Goal: Task Accomplishment & Management: Manage account settings

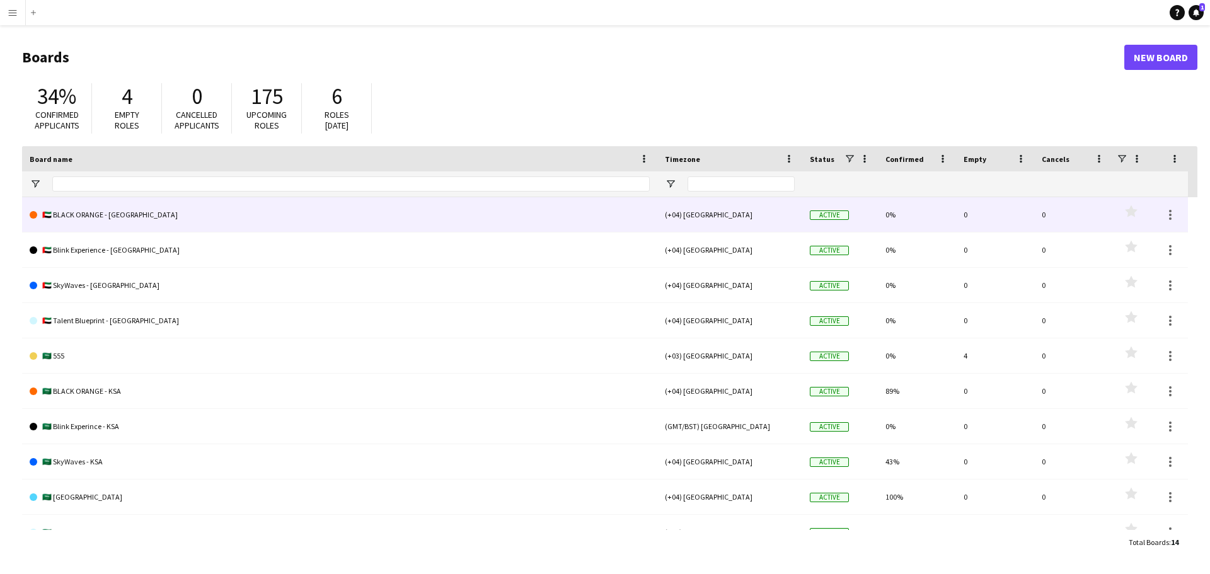
click at [69, 215] on link "🇦🇪 BLACK ORANGE - [GEOGRAPHIC_DATA]" at bounding box center [340, 214] width 620 height 35
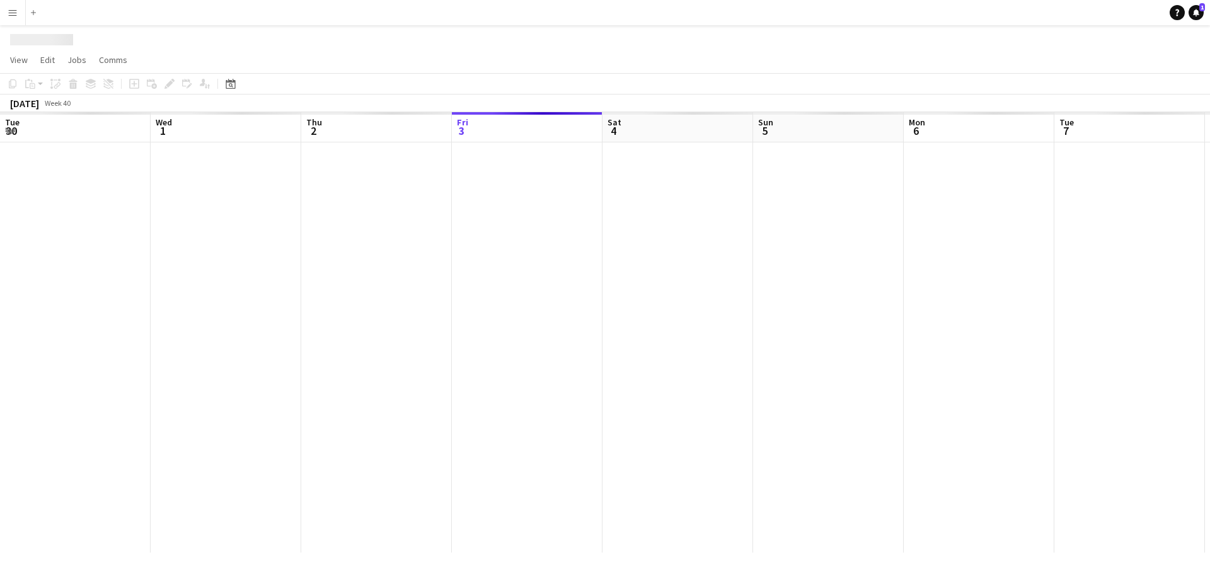
scroll to position [0, 301]
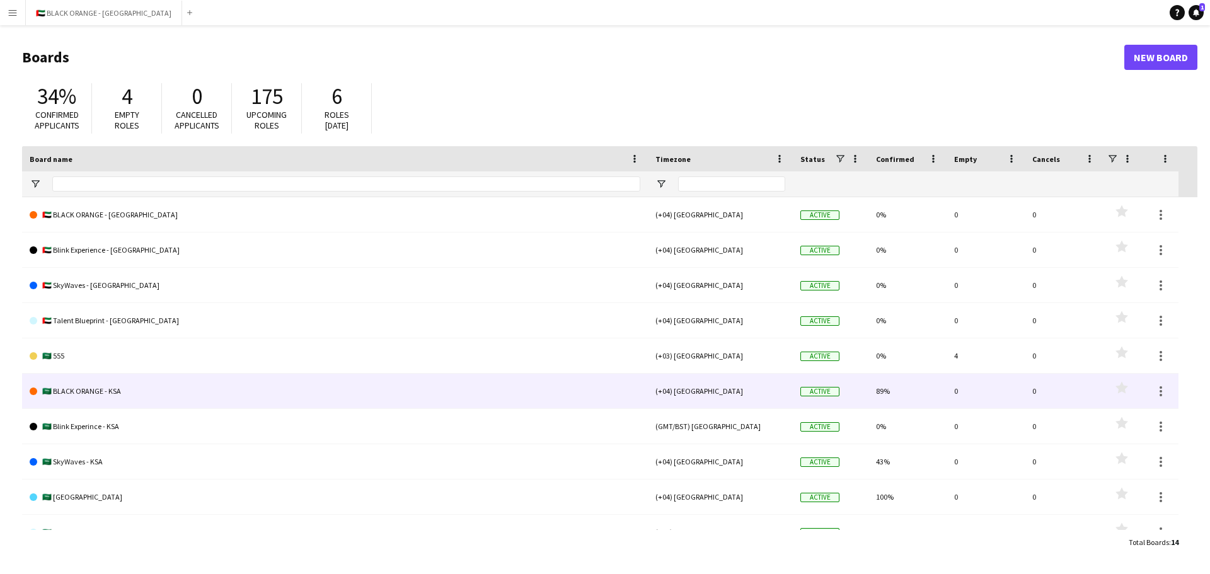
click at [78, 390] on link "🇸🇦 BLACK ORANGE - KSA" at bounding box center [335, 391] width 611 height 35
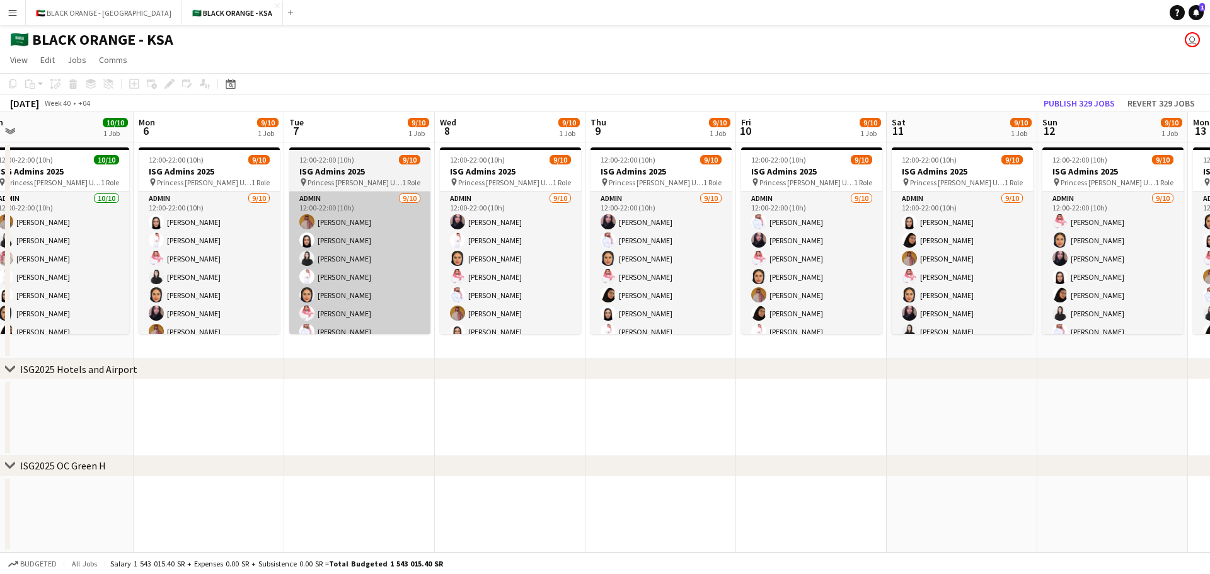
drag, startPoint x: 744, startPoint y: 212, endPoint x: 323, endPoint y: 231, distance: 422.0
click at [289, 233] on app-calendar-viewport "Thu 2 10/10 1 Job Fri 3 10/10 1 Job Sat 4 10/10 1 Job Sun 5 10/10 1 Job Mon 6 9…" at bounding box center [605, 332] width 1210 height 441
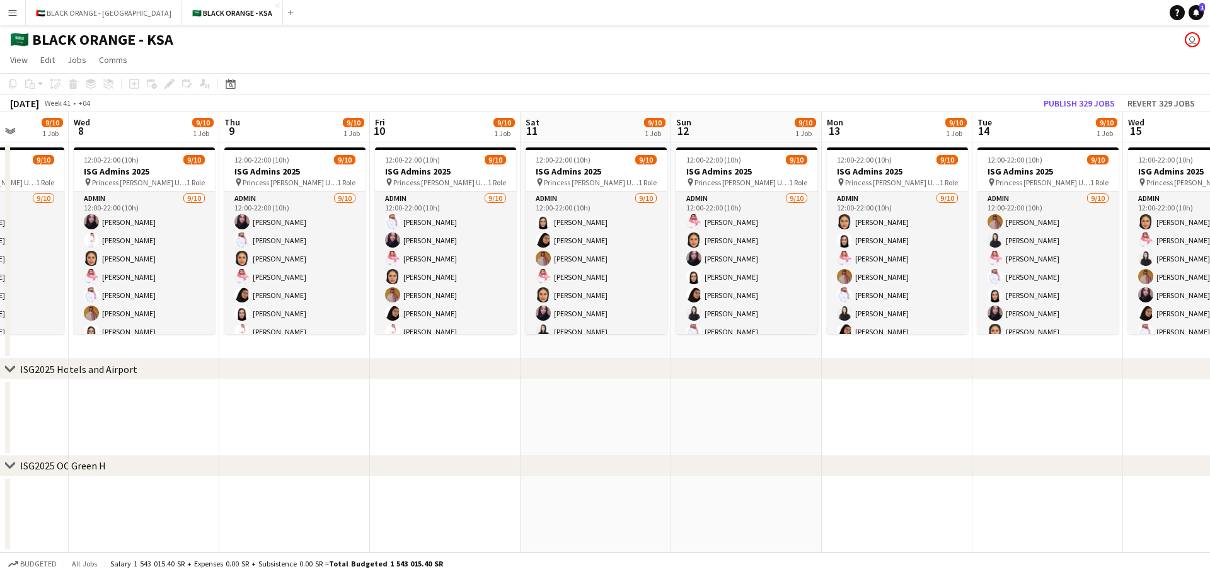
drag, startPoint x: 725, startPoint y: 229, endPoint x: 344, endPoint y: 234, distance: 381.3
click at [344, 234] on app-calendar-viewport "Sun 5 10/10 1 Job Mon 6 9/10 1 Job Tue 7 9/10 1 Job Wed 8 9/10 1 Job Thu 9 9/10…" at bounding box center [605, 332] width 1210 height 441
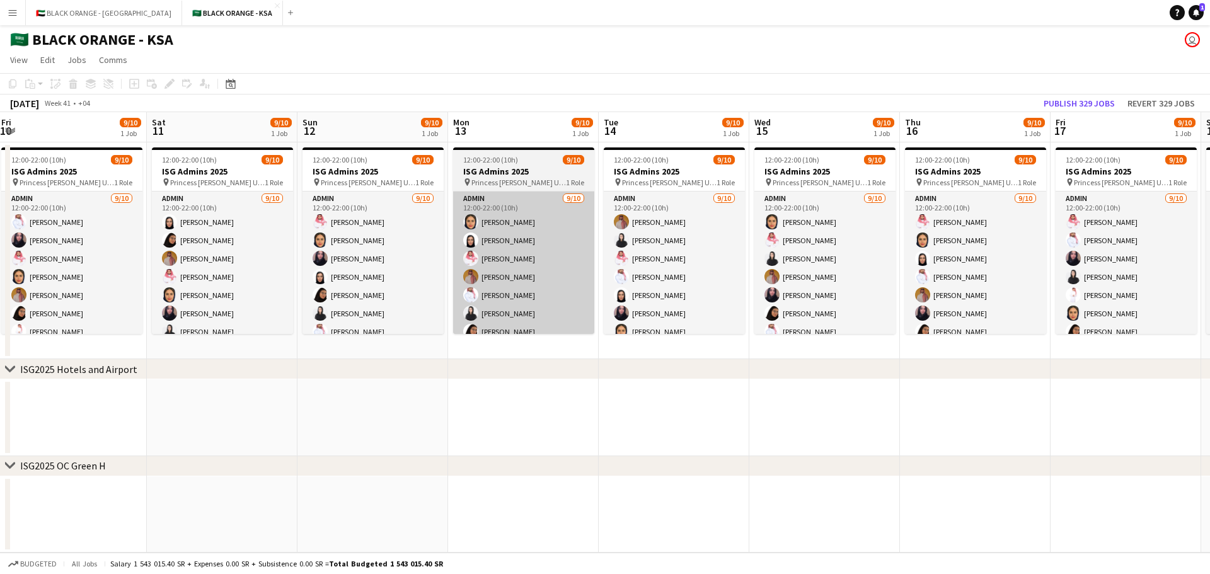
drag, startPoint x: 717, startPoint y: 241, endPoint x: 435, endPoint y: 242, distance: 282.4
click at [434, 242] on app-calendar-viewport "Tue 7 9/10 1 Job Wed 8 9/10 1 Job Thu 9 9/10 1 Job Fri 10 9/10 1 Job Sat 11 9/1…" at bounding box center [605, 332] width 1210 height 441
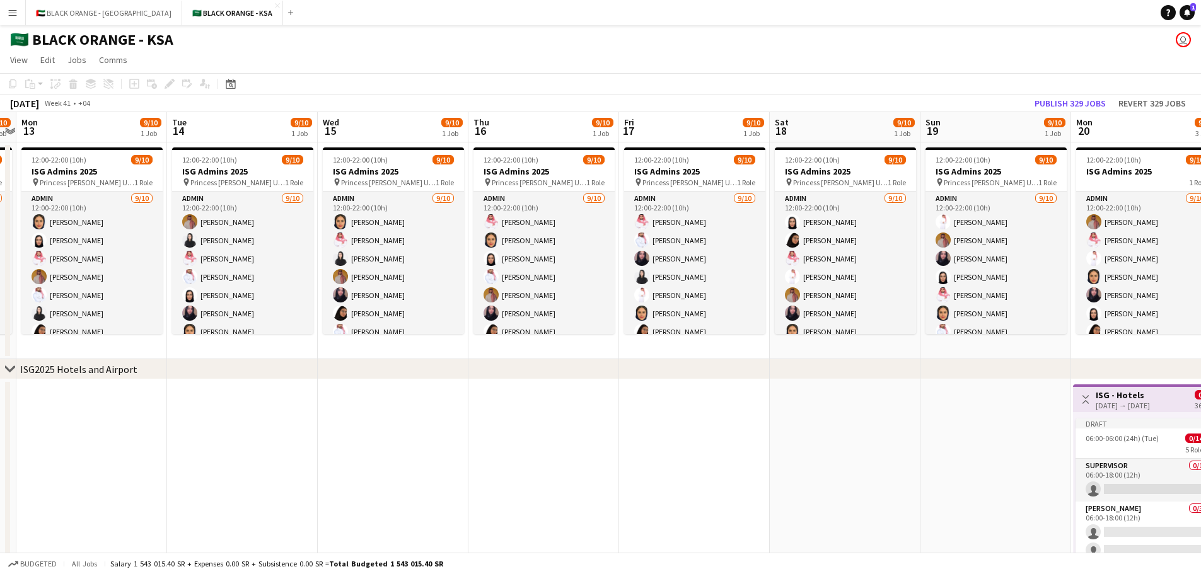
drag, startPoint x: 880, startPoint y: 241, endPoint x: 499, endPoint y: 233, distance: 382.0
click at [499, 233] on app-calendar-viewport "Fri 10 9/10 1 Job Sat 11 9/10 1 Job Sun 12 9/10 1 Job Mon 13 9/10 1 Job Tue 14 …" at bounding box center [600, 505] width 1201 height 787
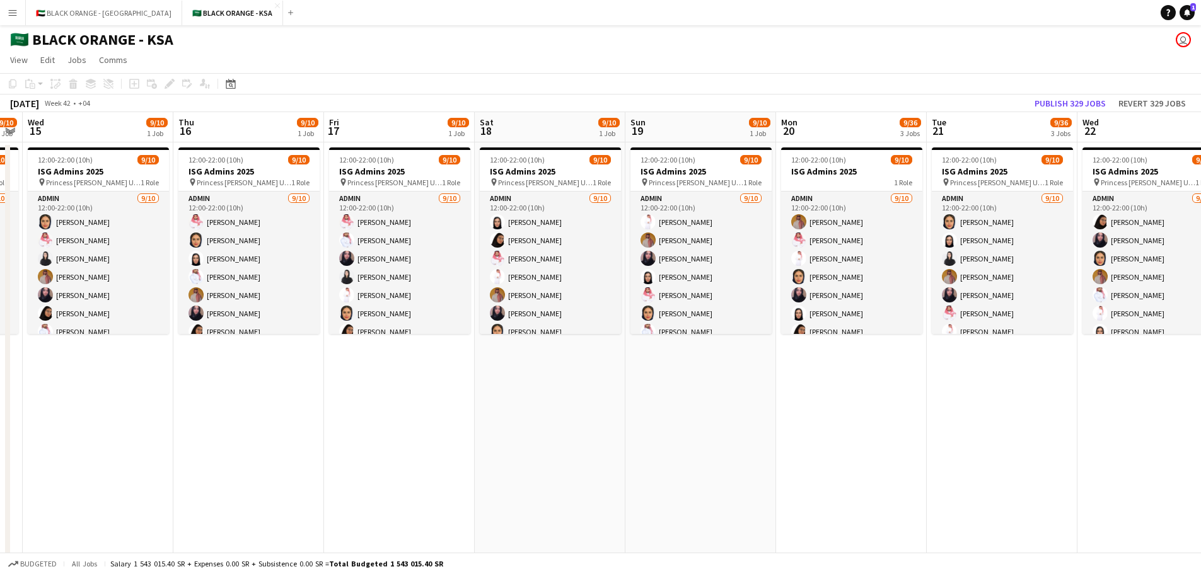
scroll to position [0, 458]
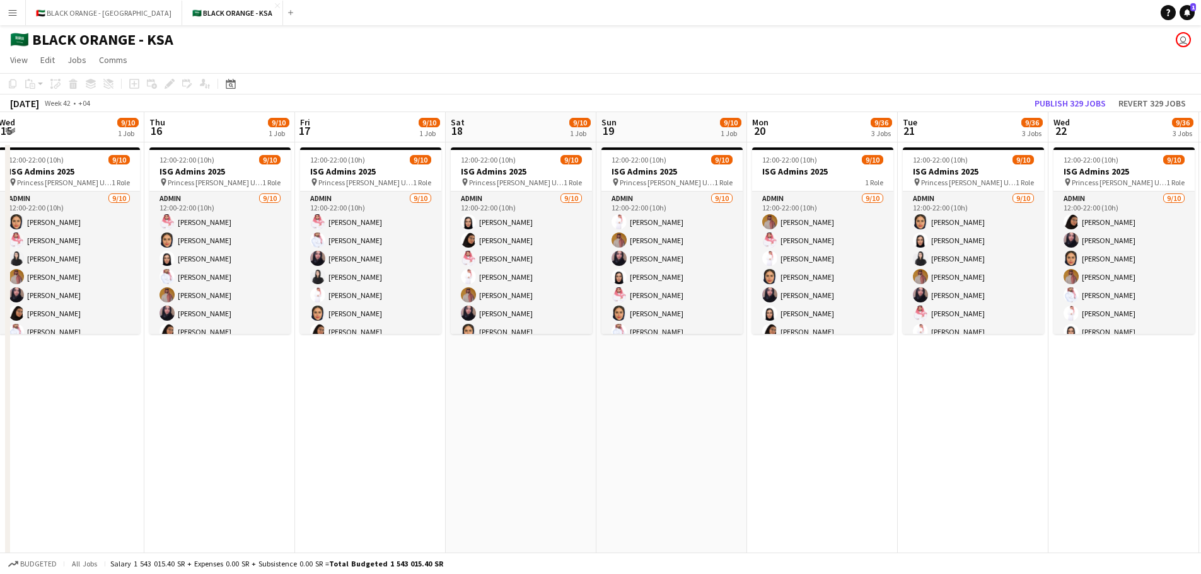
drag, startPoint x: 904, startPoint y: 238, endPoint x: 580, endPoint y: 230, distance: 324.0
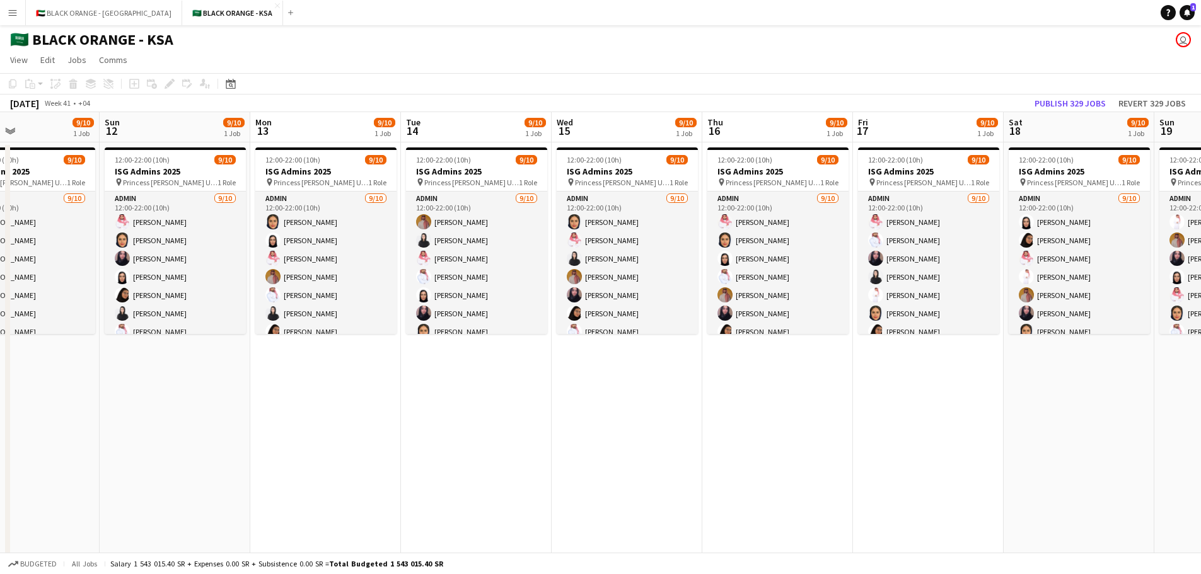
drag, startPoint x: 169, startPoint y: 163, endPoint x: 1005, endPoint y: 165, distance: 836.3
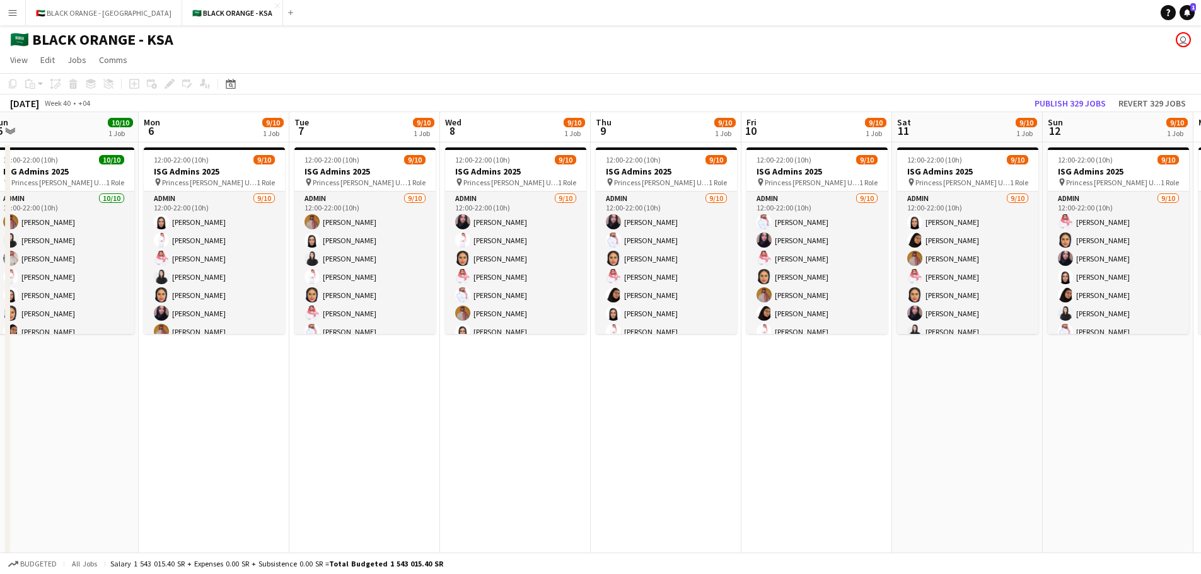
drag, startPoint x: 860, startPoint y: 161, endPoint x: 1085, endPoint y: 163, distance: 225.0
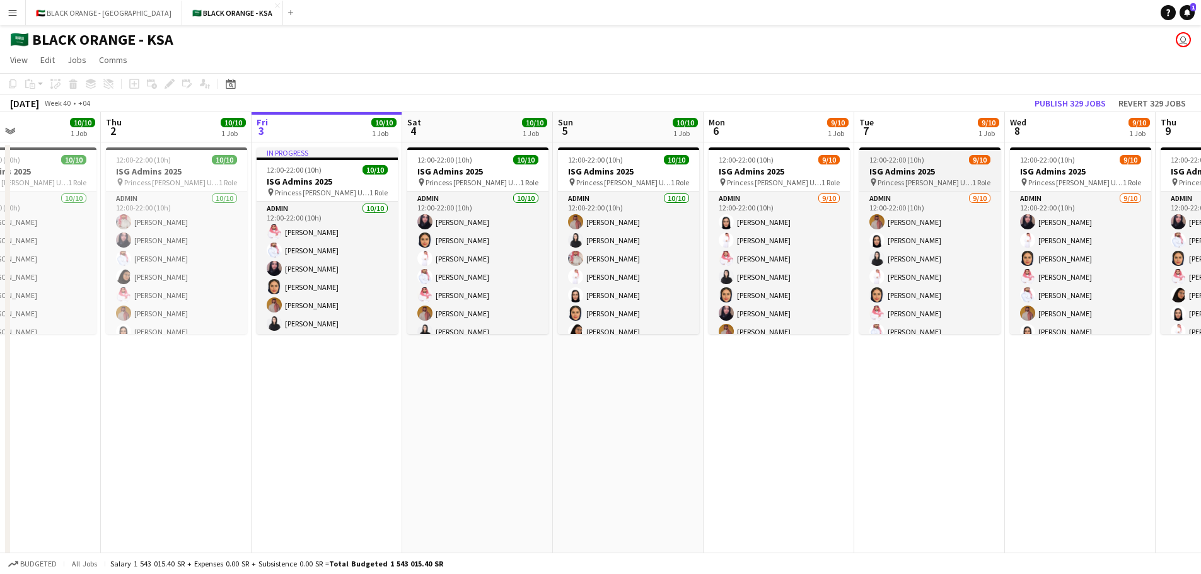
scroll to position [0, 381]
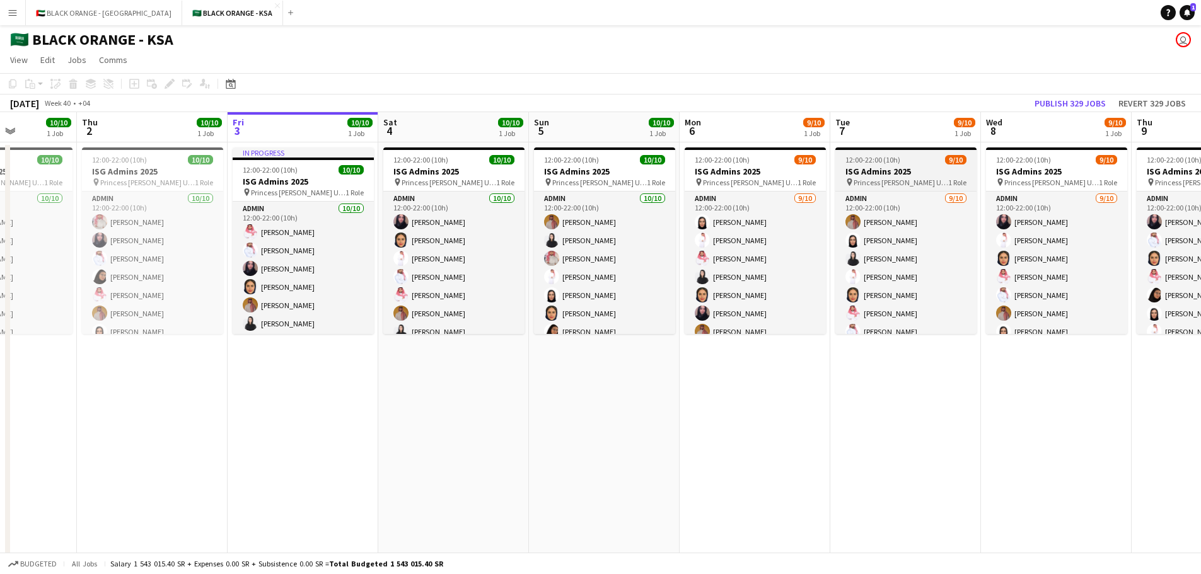
drag, startPoint x: 348, startPoint y: 164, endPoint x: 845, endPoint y: 165, distance: 497.3
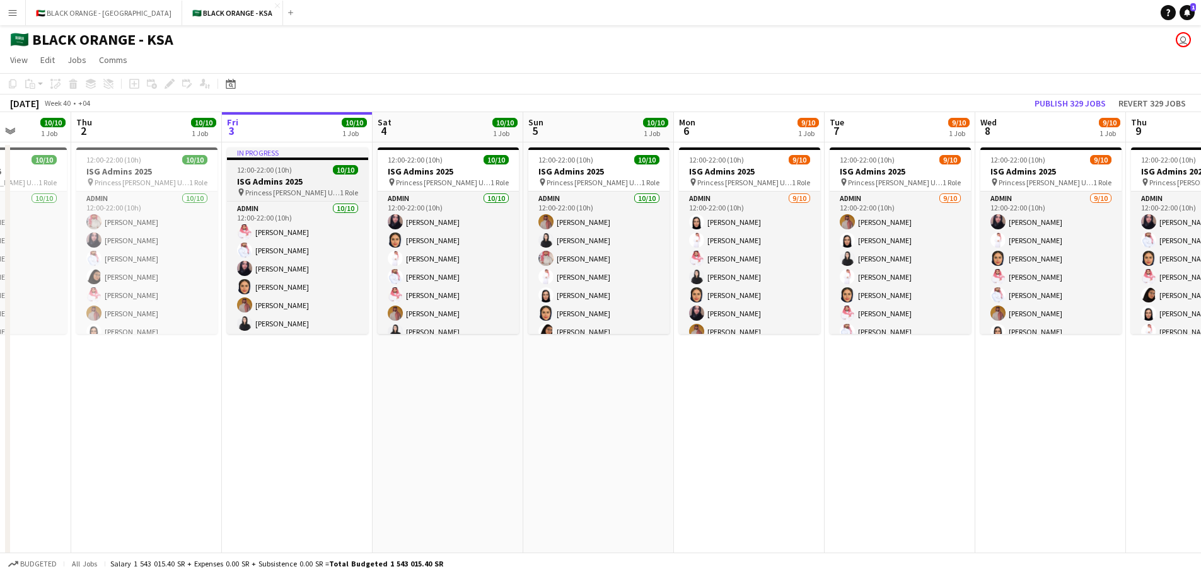
click at [290, 167] on span "12:00-22:00 (10h)" at bounding box center [264, 169] width 55 height 9
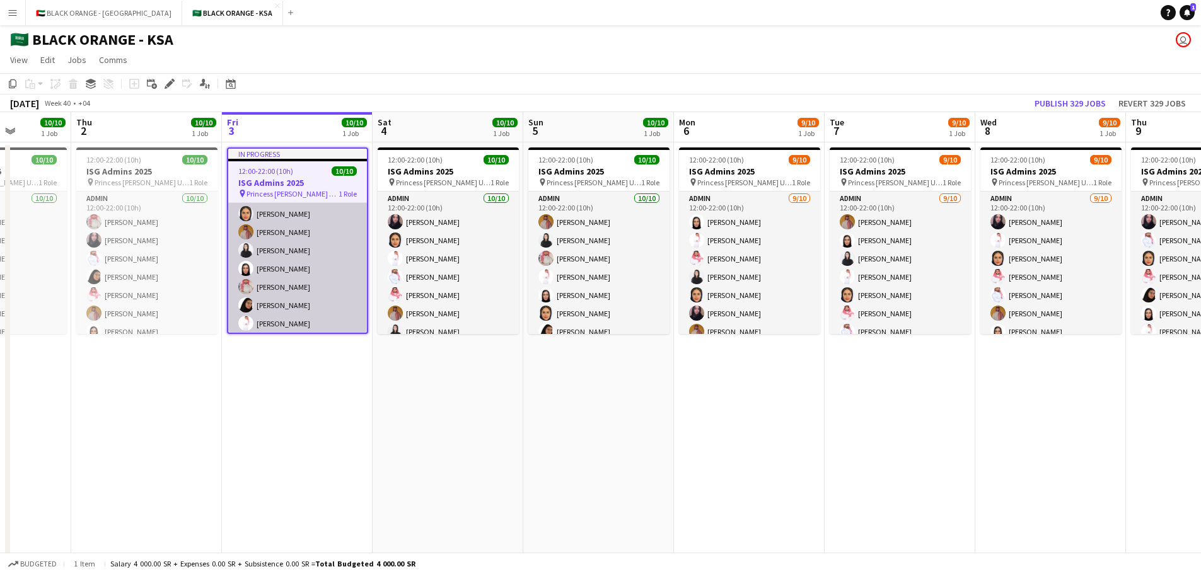
scroll to position [78, 0]
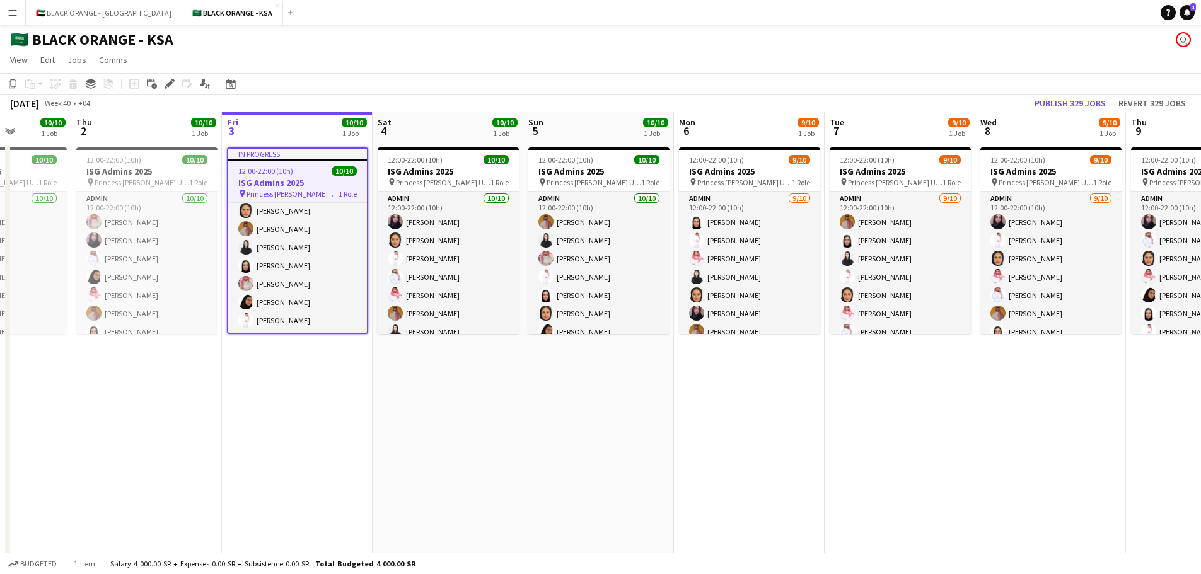
click at [12, 42] on h1 "🇸🇦 BLACK ORANGE - KSA" at bounding box center [91, 39] width 163 height 19
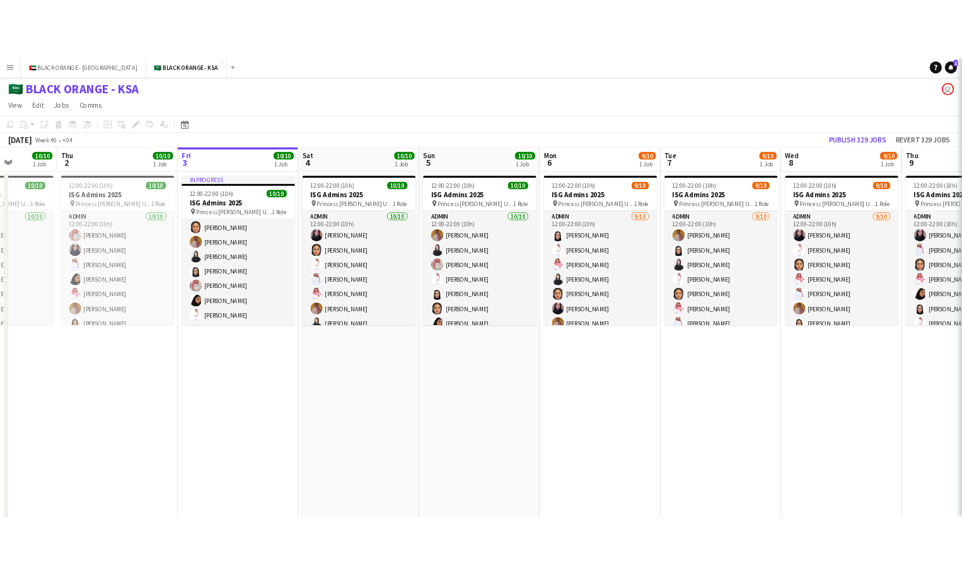
scroll to position [75, 0]
